Goal: Task Accomplishment & Management: Use online tool/utility

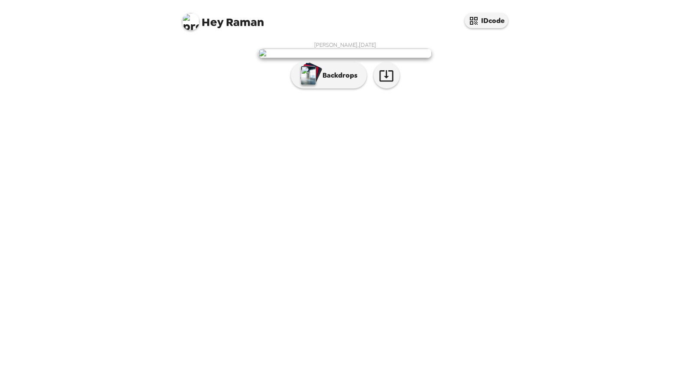
click at [346, 88] on button "Backdrops" at bounding box center [329, 75] width 76 height 26
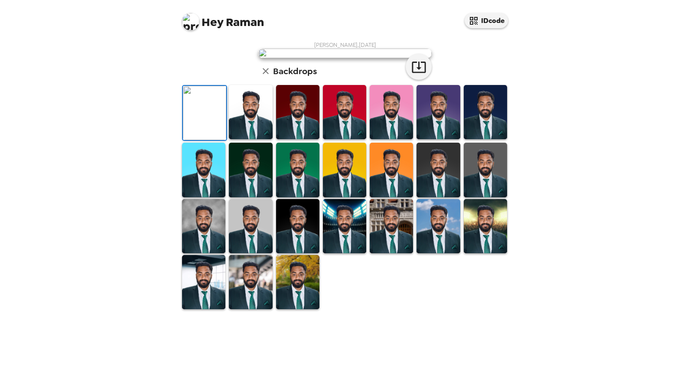
click at [357, 58] on img at bounding box center [344, 54] width 173 height 10
click at [413, 75] on icon "button" at bounding box center [418, 66] width 15 height 15
click at [251, 139] on img at bounding box center [250, 112] width 43 height 54
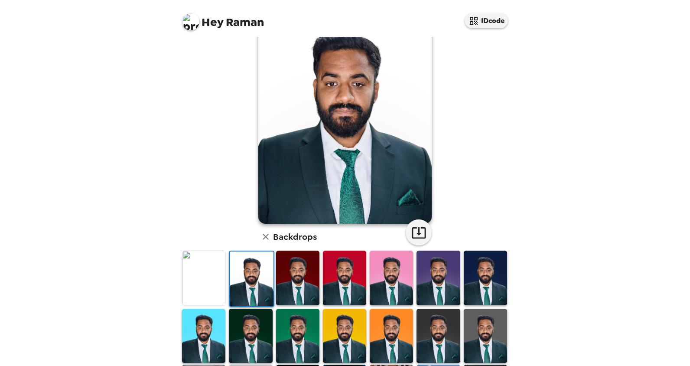
click at [257, 287] on img at bounding box center [251, 278] width 43 height 54
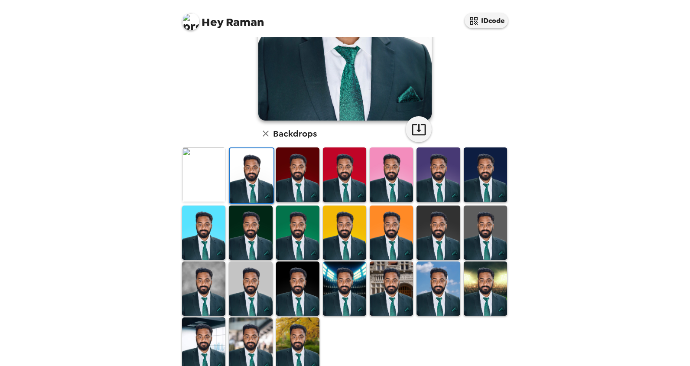
scroll to position [162, 0]
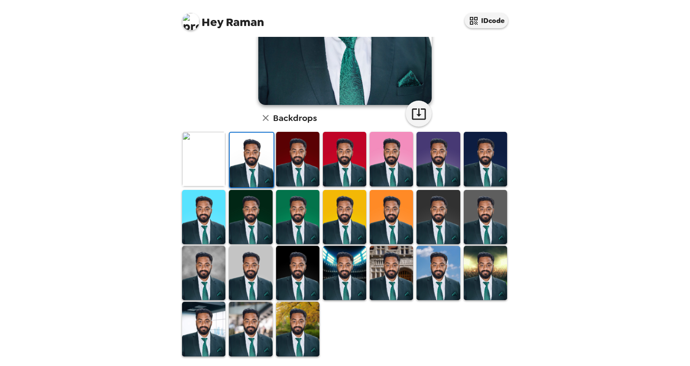
click at [290, 276] on img at bounding box center [297, 273] width 43 height 54
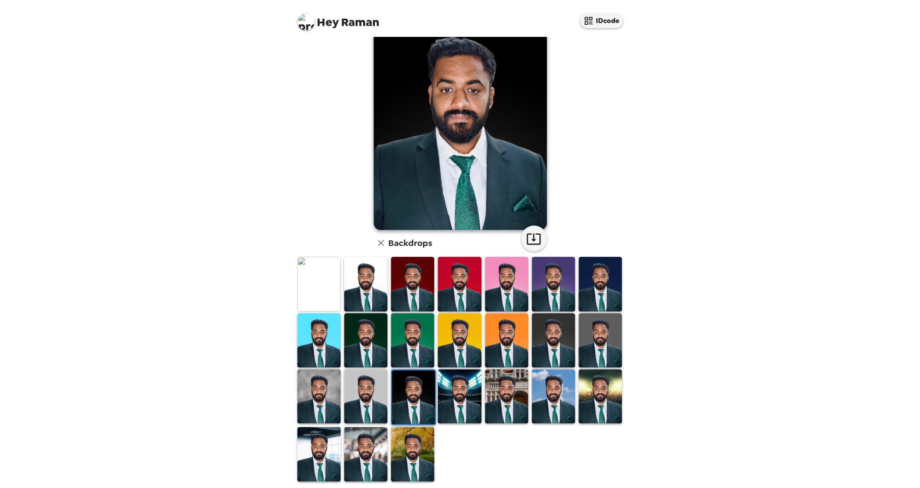
scroll to position [38, 0]
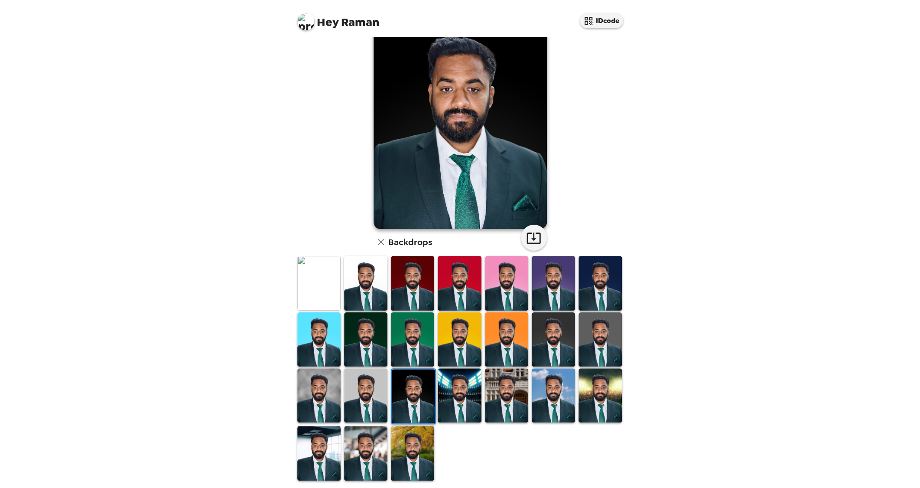
click at [590, 365] on img at bounding box center [600, 395] width 43 height 54
click at [596, 365] on img at bounding box center [600, 395] width 43 height 54
